Goal: Task Accomplishment & Management: Manage account settings

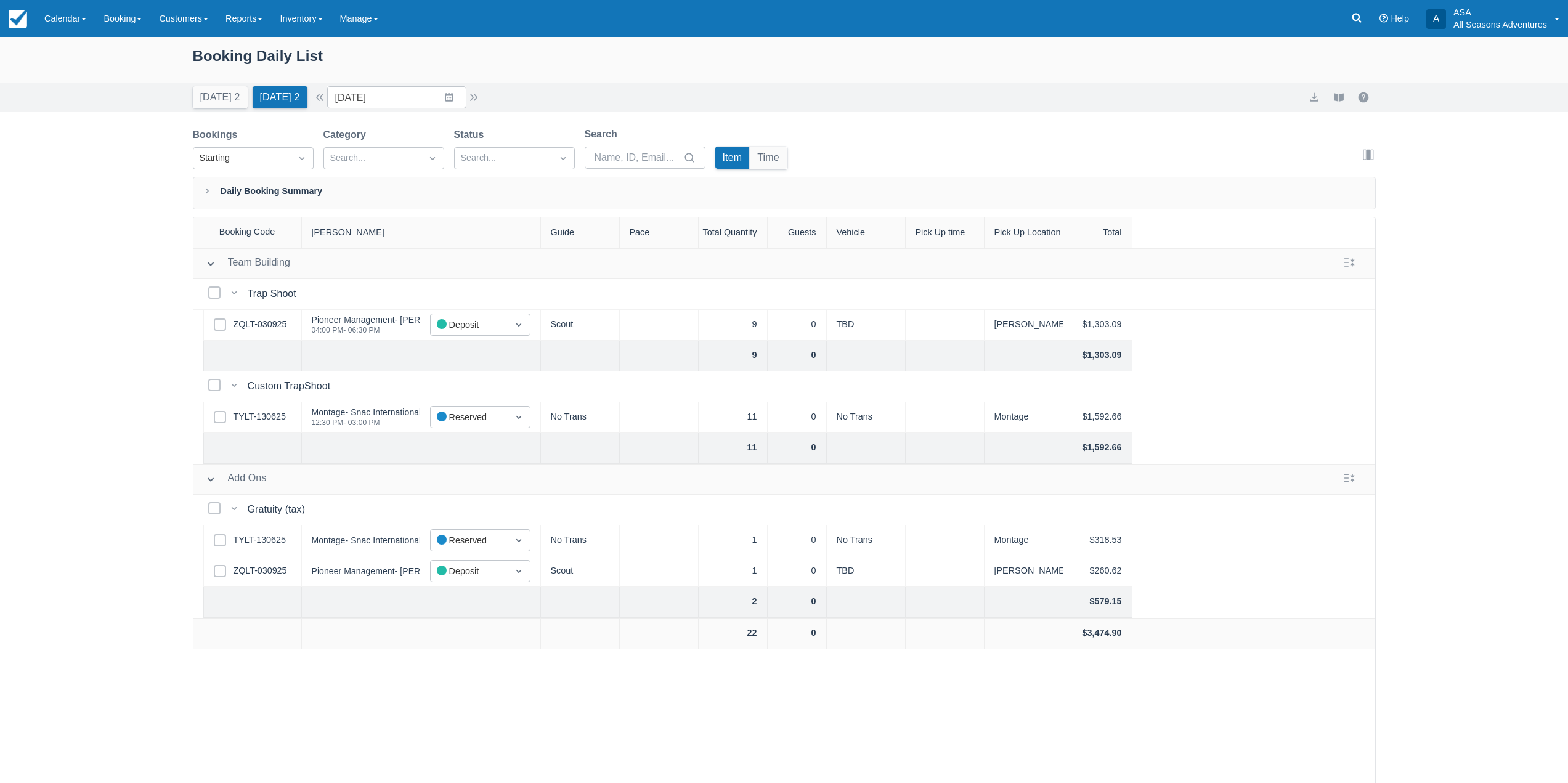
click at [240, 86] on div "Today 2 Tomorrow 2" at bounding box center [250, 94] width 125 height 27
click at [239, 98] on button "Today 2" at bounding box center [220, 97] width 55 height 22
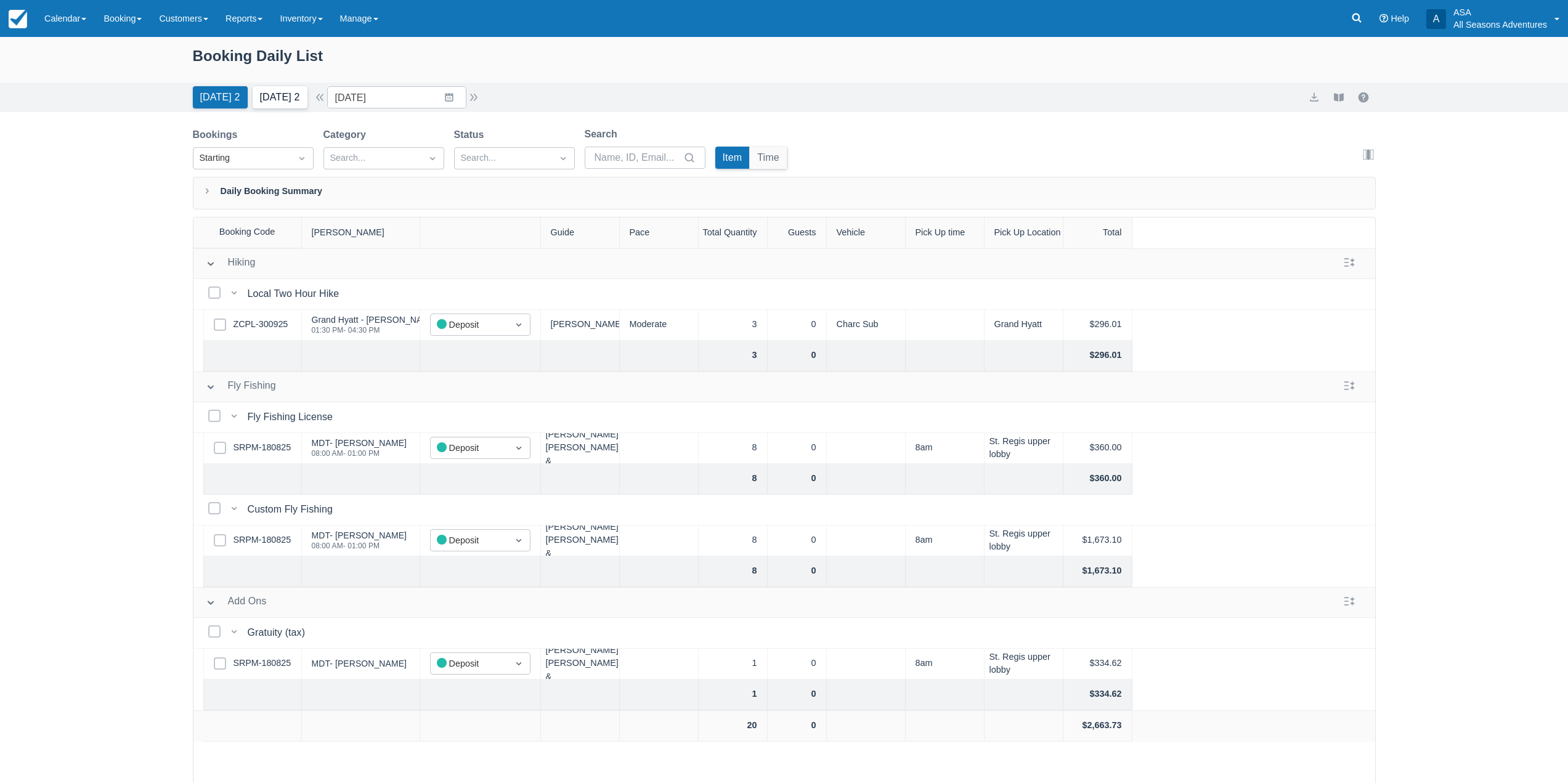
click at [296, 92] on button "Tomorrow 2" at bounding box center [280, 97] width 55 height 22
type input "10/06/25"
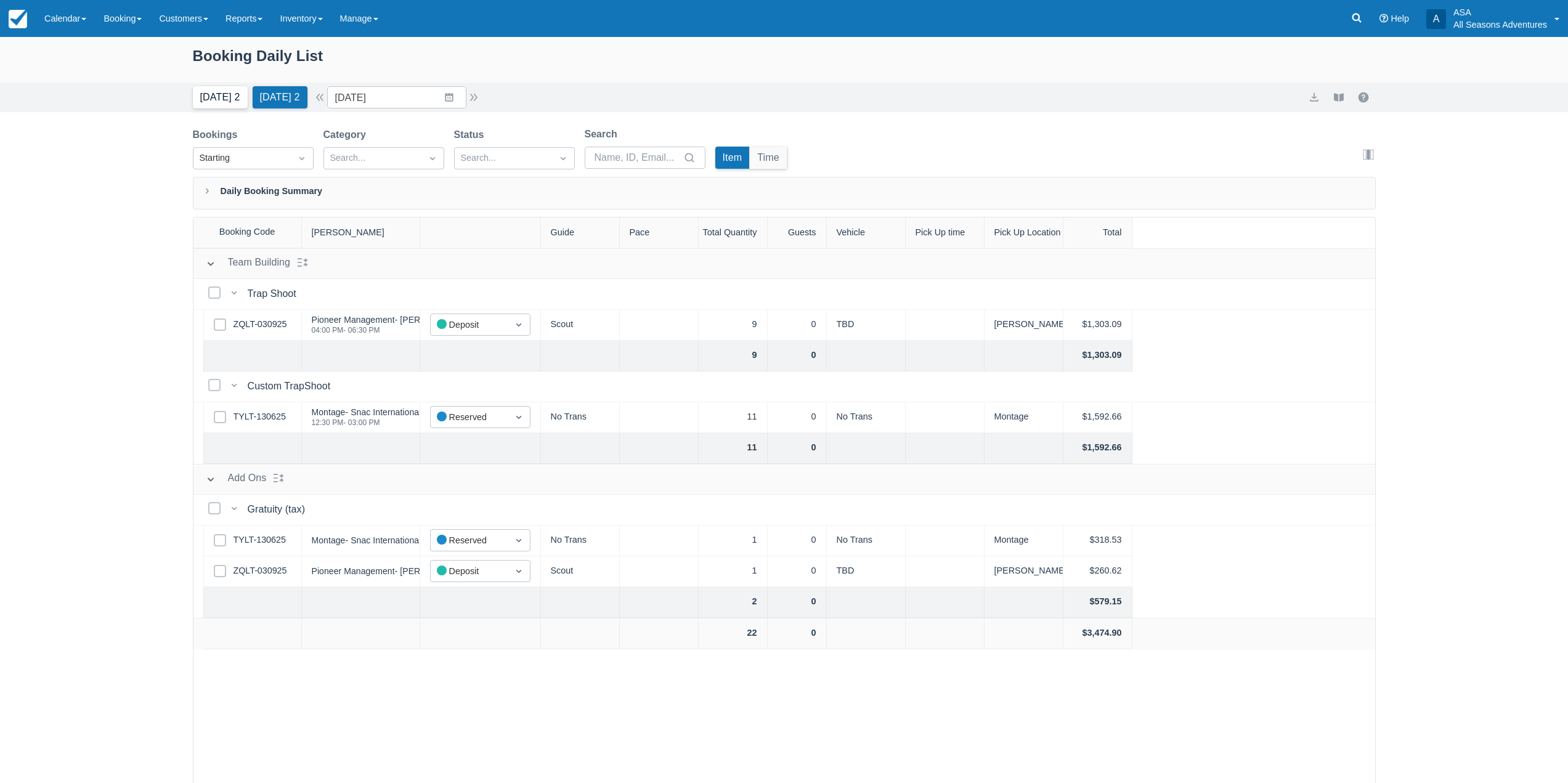
click at [200, 103] on button "Today 2" at bounding box center [220, 97] width 55 height 22
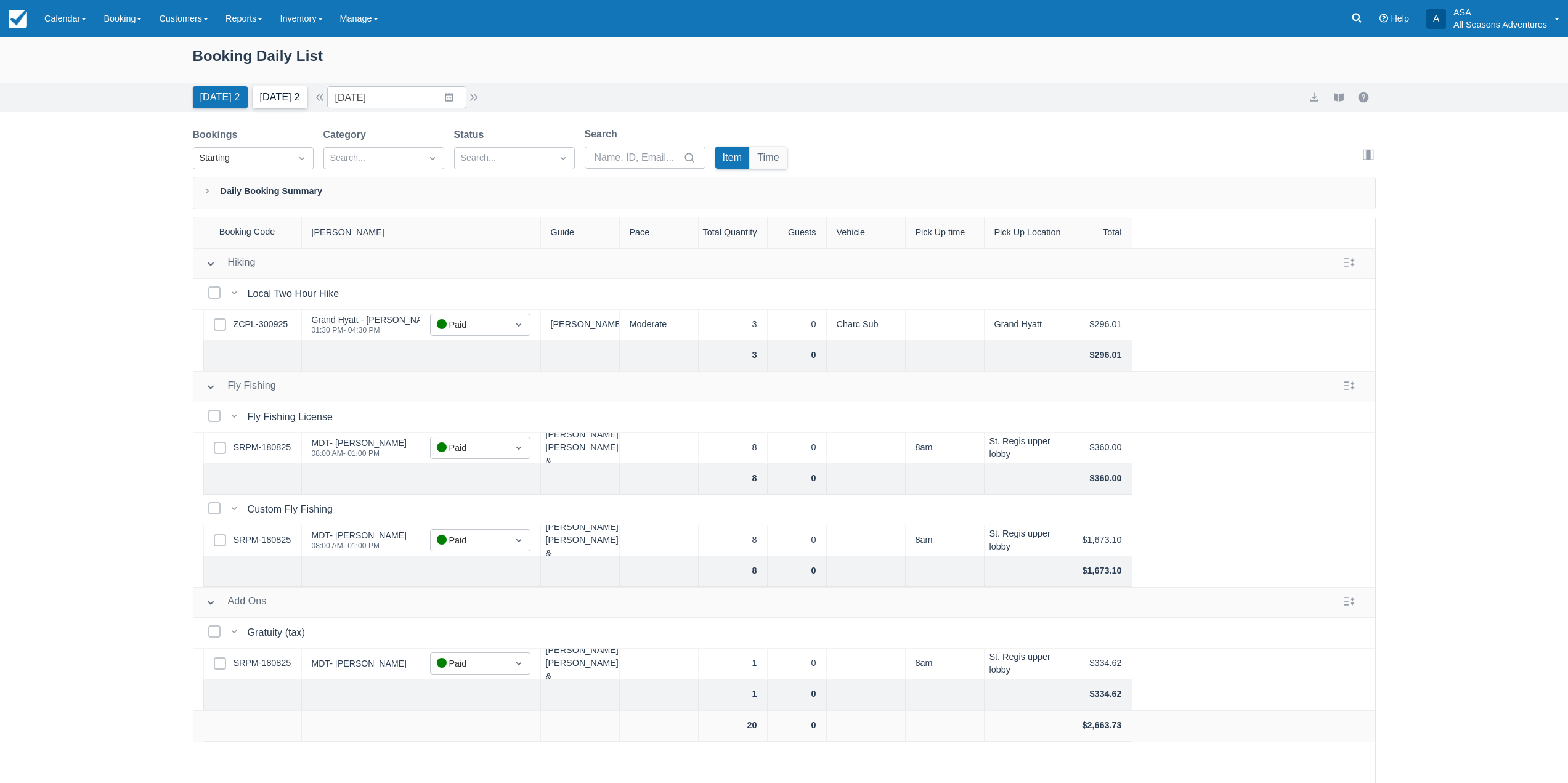
click at [290, 96] on button "Tomorrow 2" at bounding box center [280, 97] width 55 height 22
type input "10/06/25"
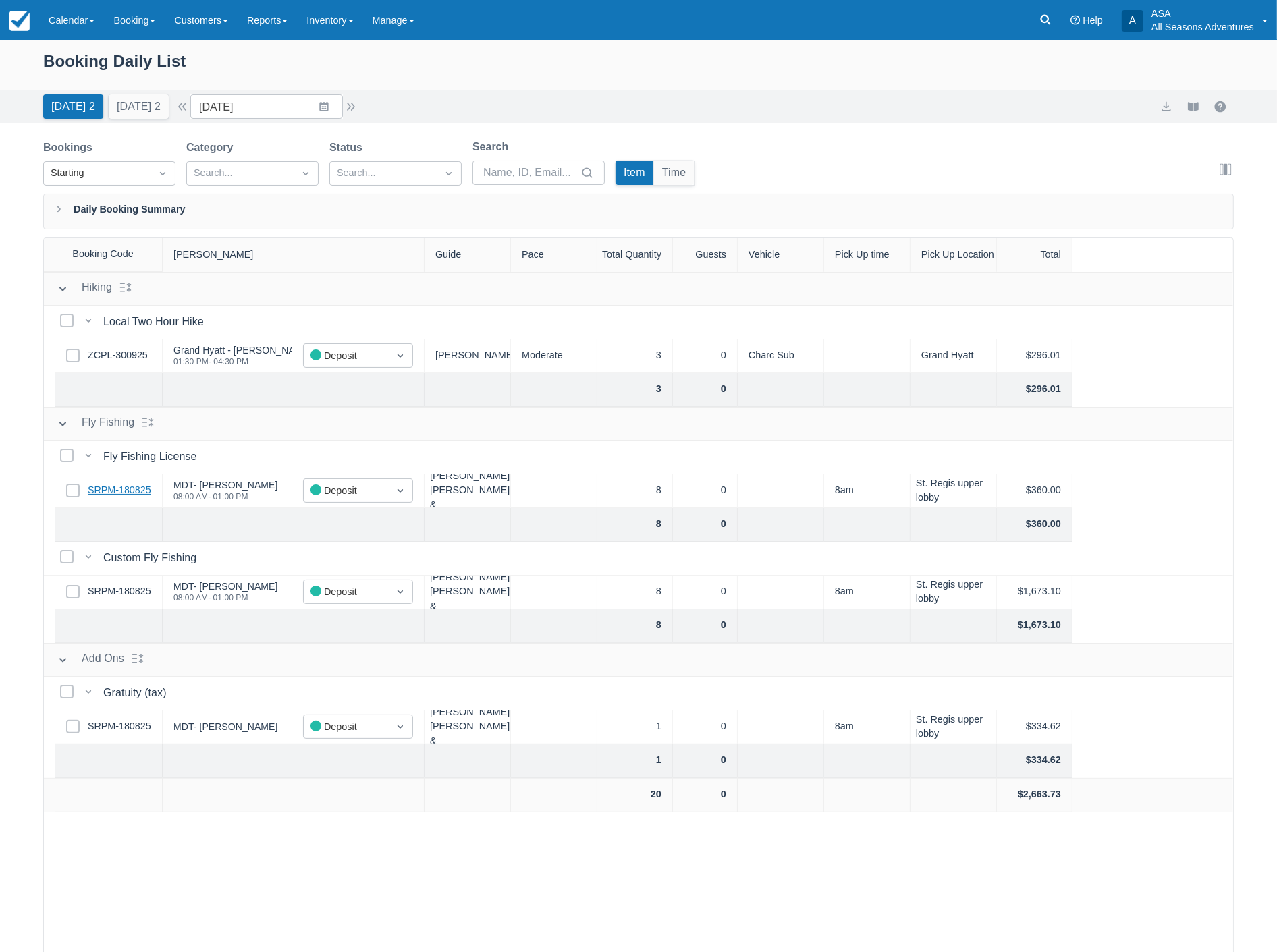
click at [131, 495] on link "SRPM-180825" at bounding box center [119, 490] width 63 height 15
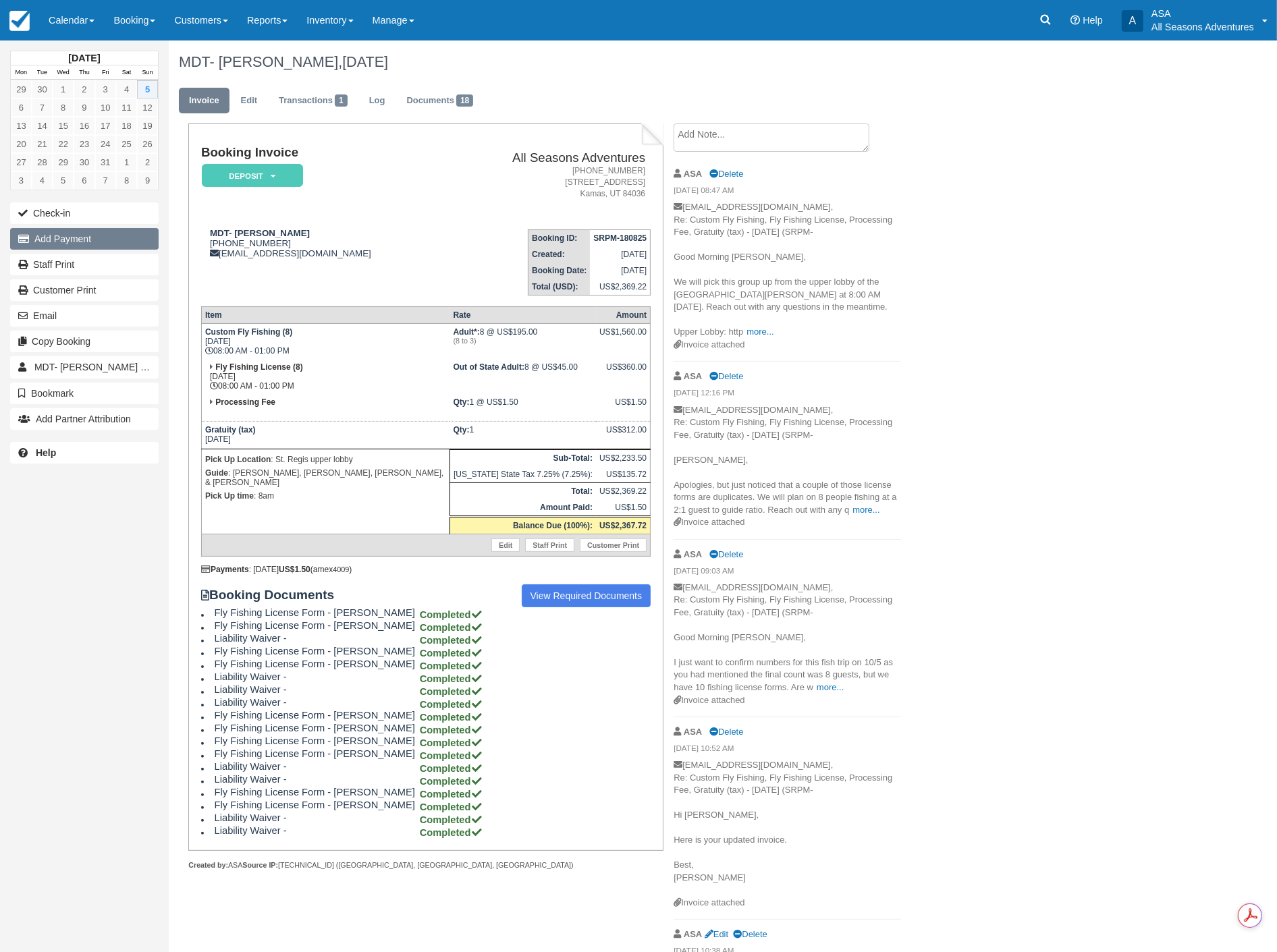
click at [117, 239] on button "Add Payment" at bounding box center [84, 238] width 148 height 22
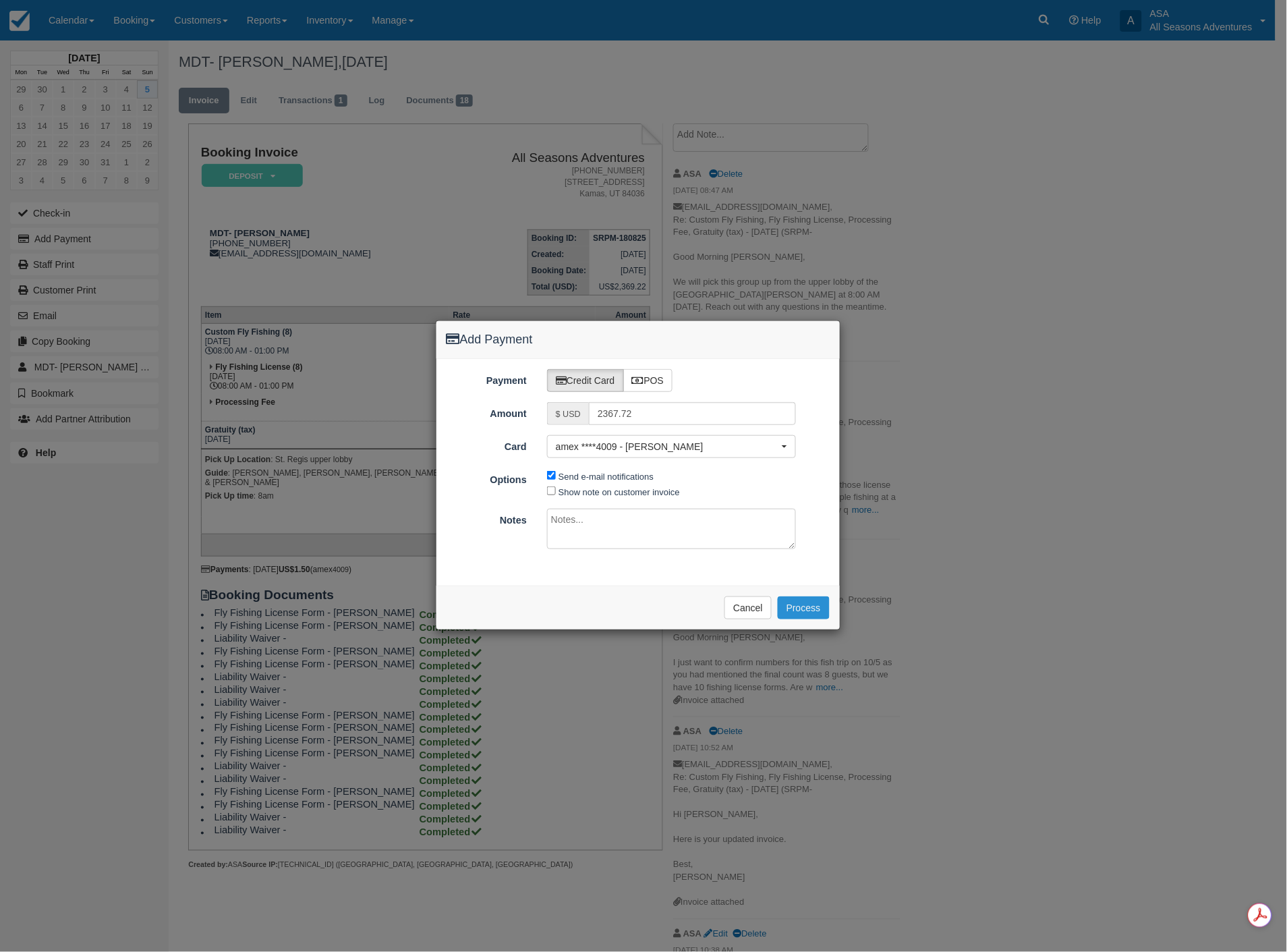
click at [791, 606] on button "Process" at bounding box center [803, 608] width 52 height 23
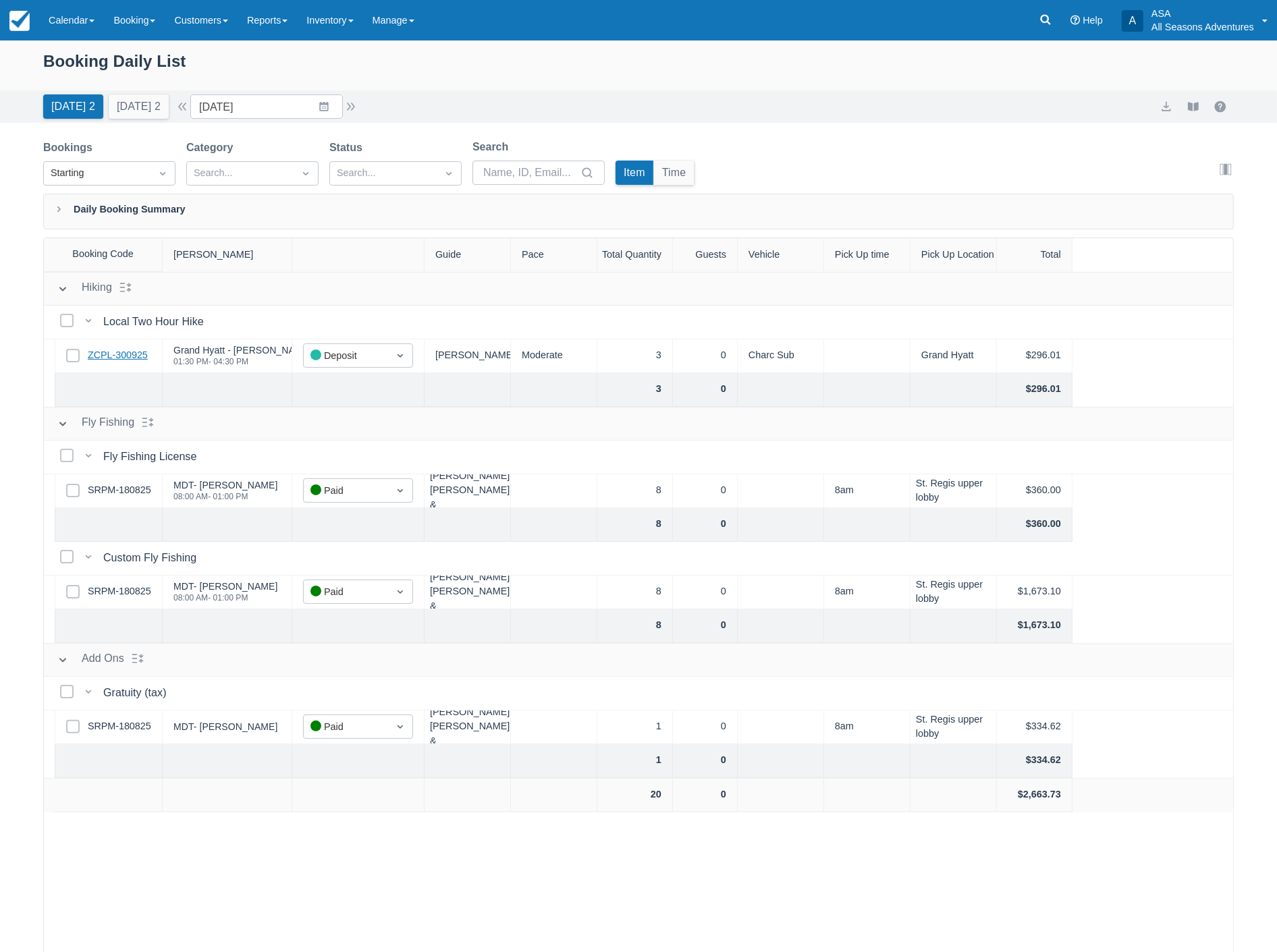
click at [130, 363] on link "ZCPL-300925" at bounding box center [117, 355] width 60 height 15
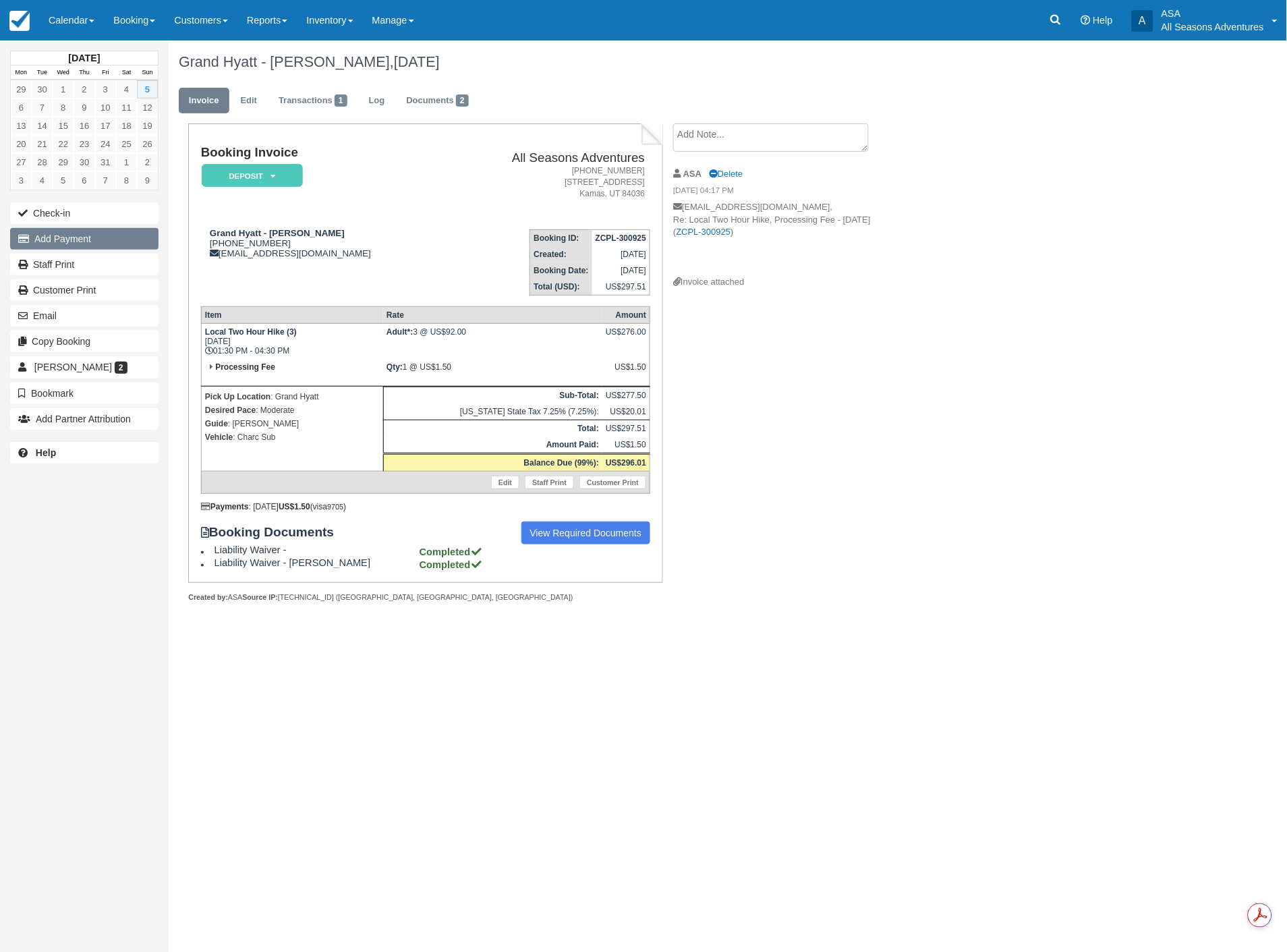
click at [71, 238] on button "Add Payment" at bounding box center [84, 238] width 148 height 22
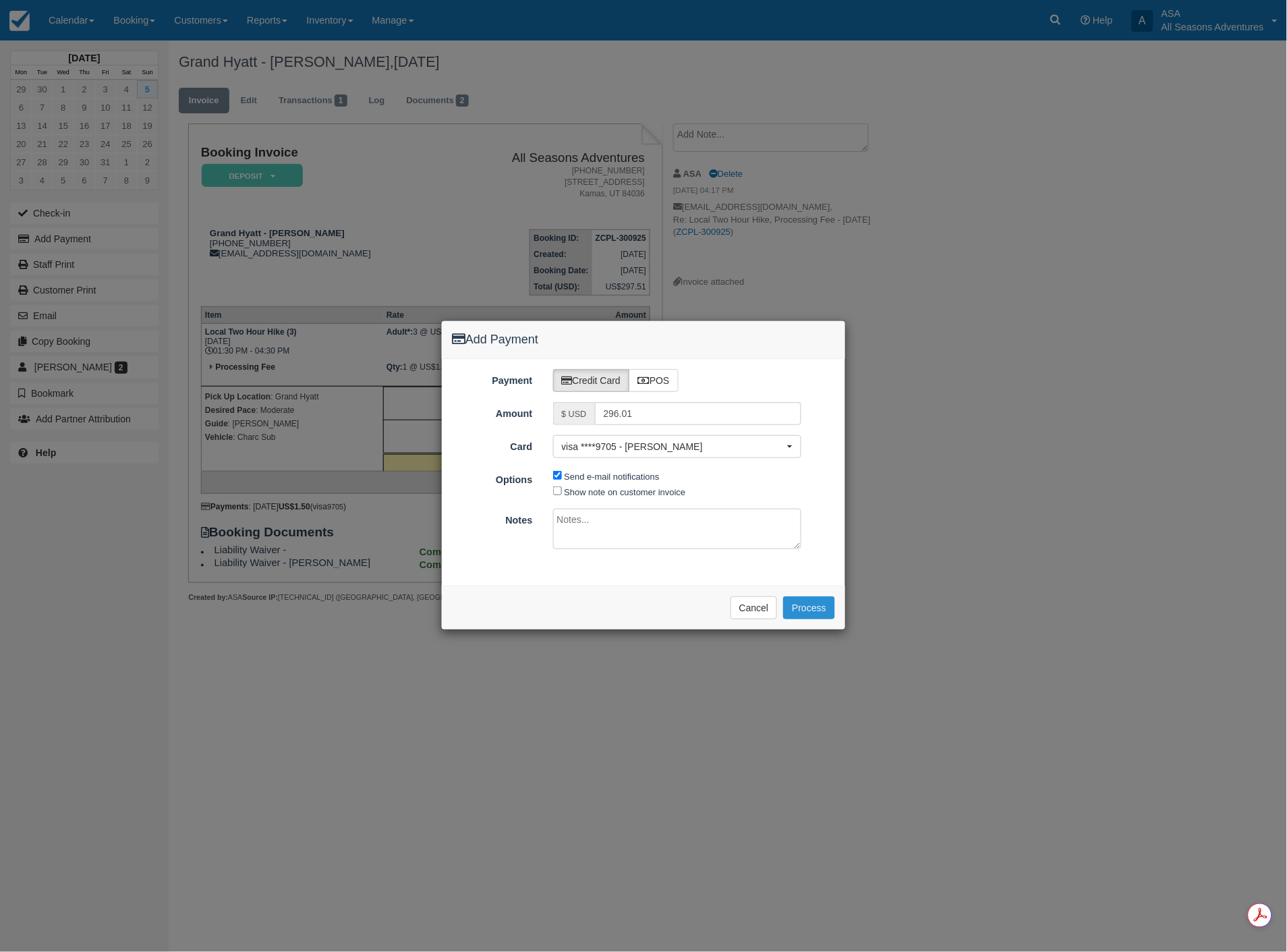
click at [796, 602] on button "Process" at bounding box center [809, 608] width 52 height 23
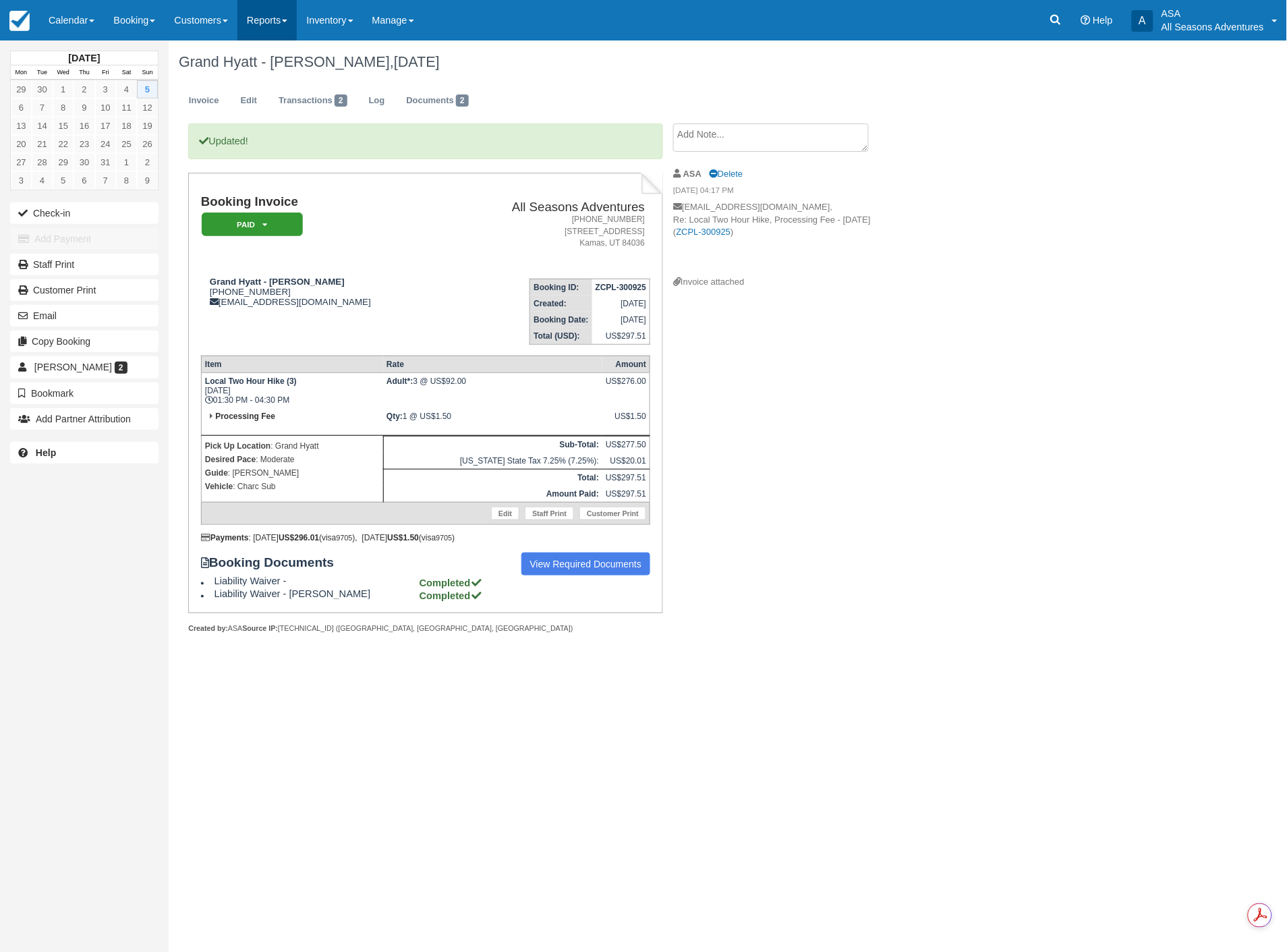
click at [273, 17] on link "Reports" at bounding box center [267, 20] width 59 height 40
click at [296, 106] on link "Transactions" at bounding box center [291, 114] width 107 height 28
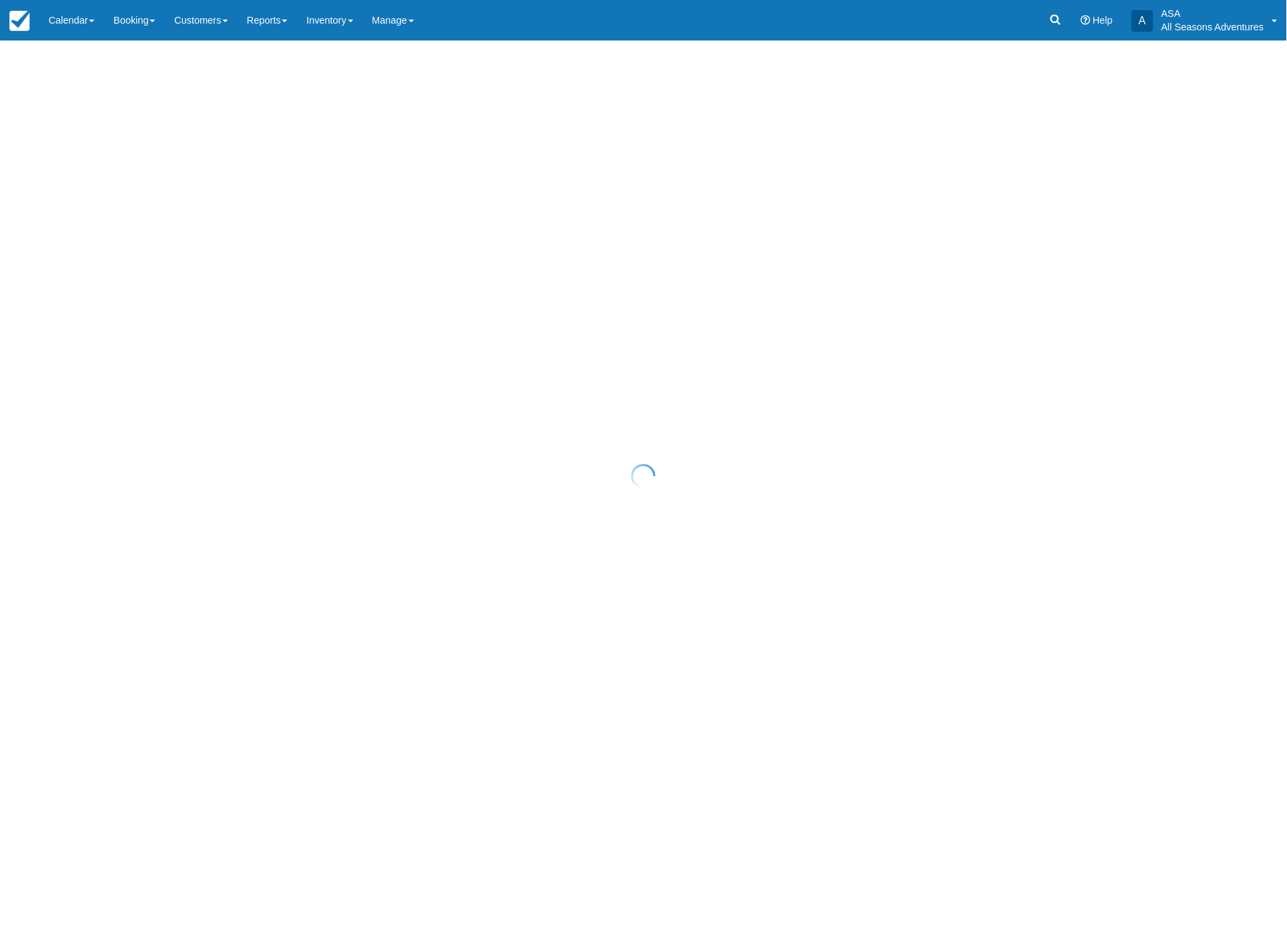
select select "10"
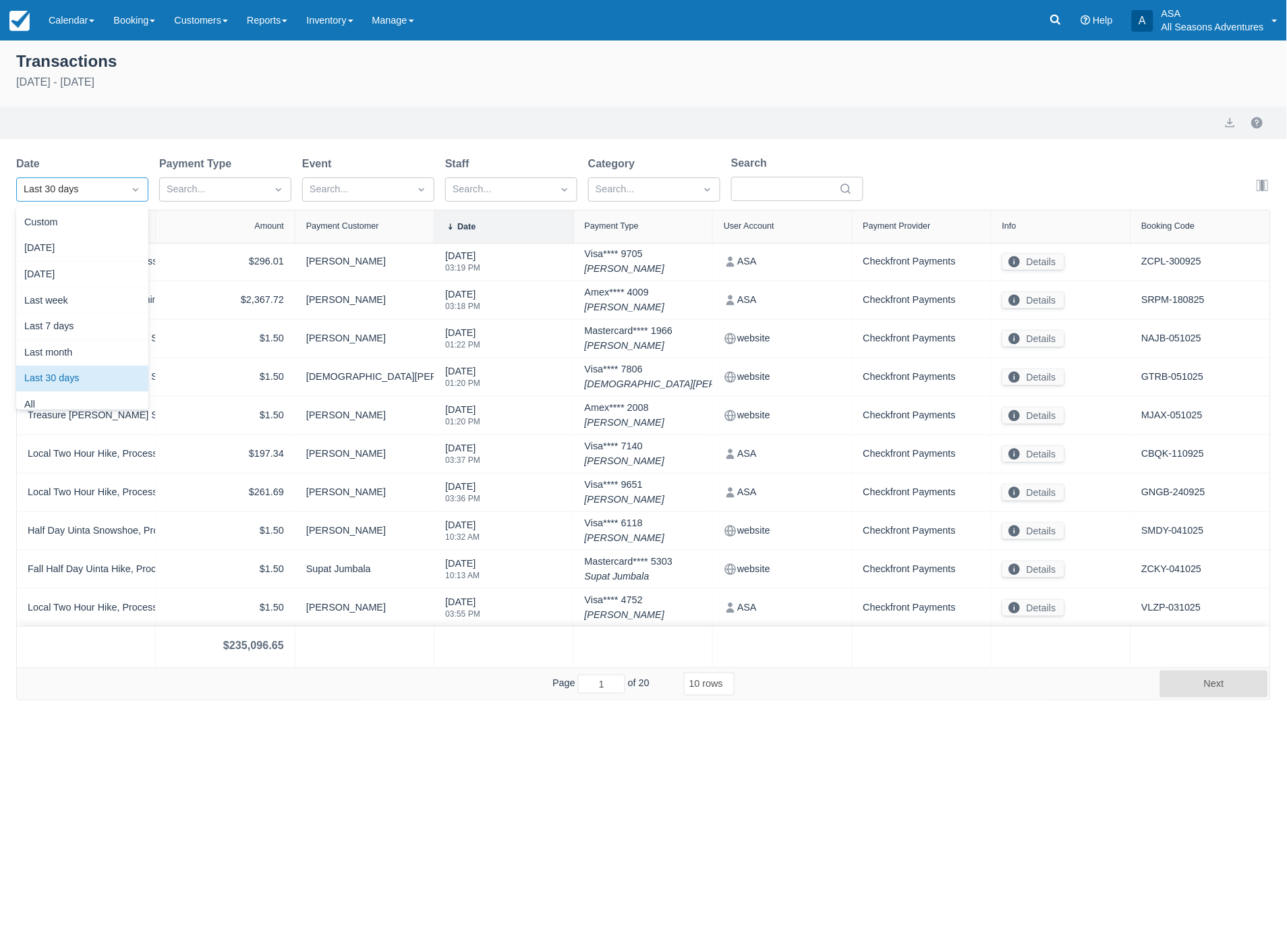
click at [113, 189] on div "Last 30 days" at bounding box center [70, 189] width 93 height 15
click at [88, 245] on div "Today" at bounding box center [82, 249] width 132 height 26
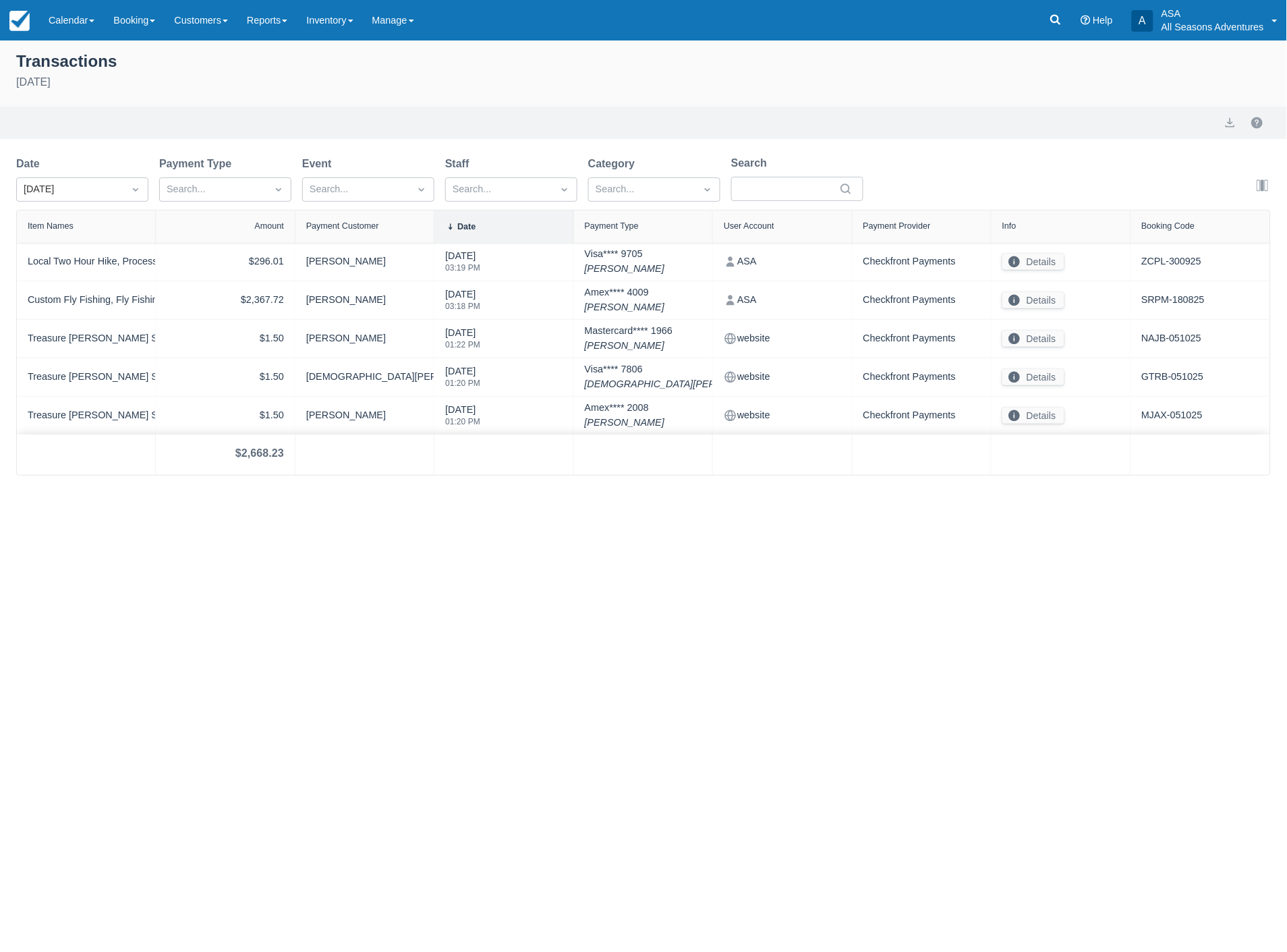
click at [1231, 132] on div "Export" at bounding box center [643, 123] width 1287 height 32
click at [1229, 120] on button "export" at bounding box center [1231, 123] width 16 height 16
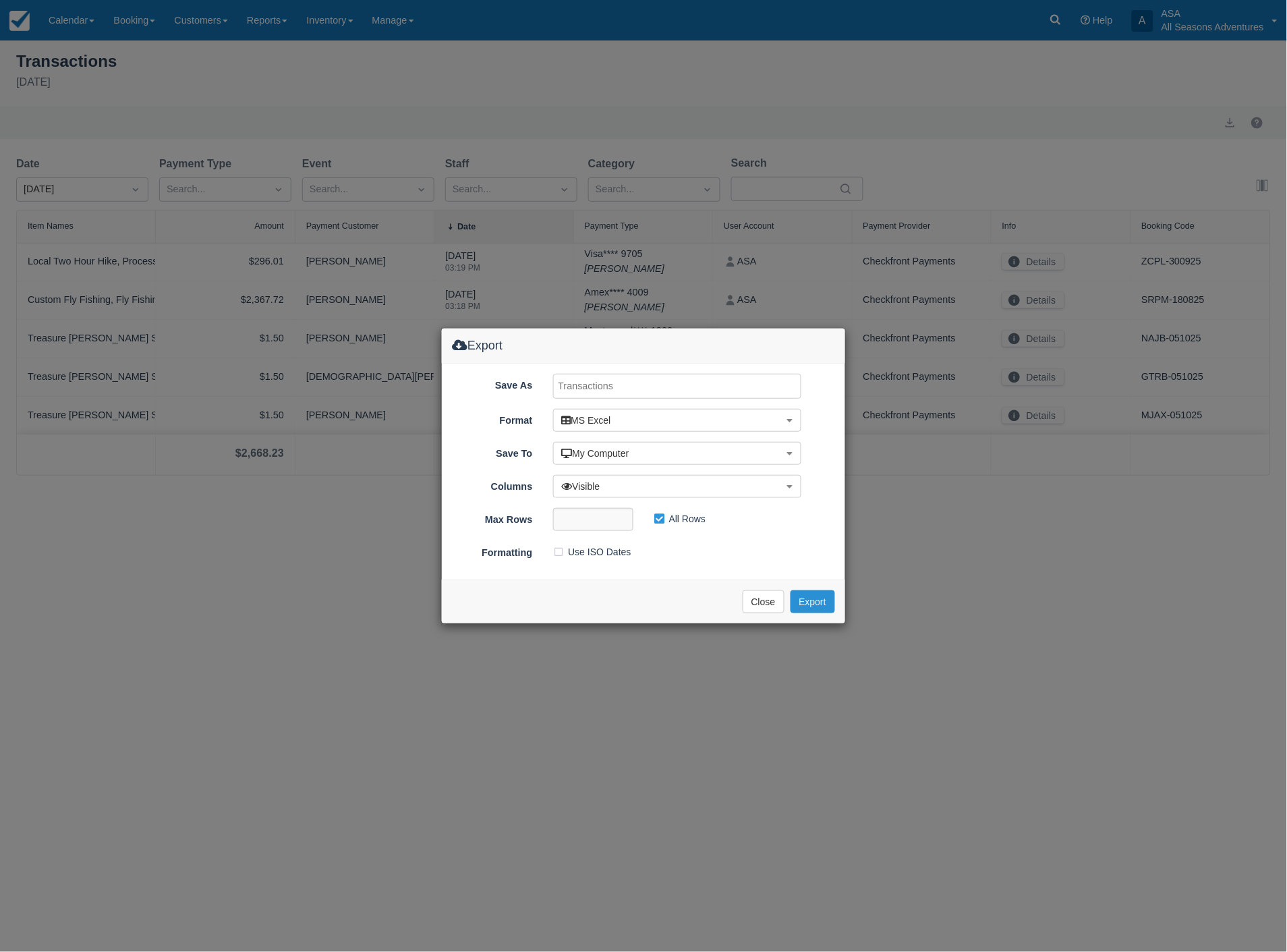
click at [803, 602] on button "Export" at bounding box center [813, 602] width 45 height 23
